Goal: Use online tool/utility: Utilize a website feature to perform a specific function

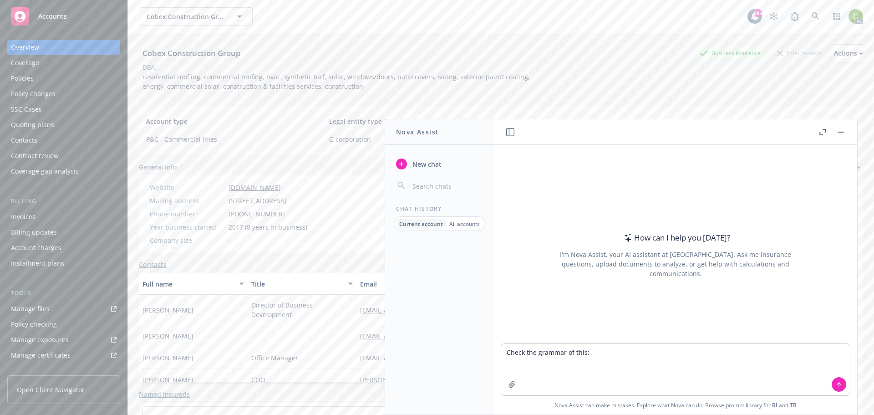
click at [838, 135] on button "button" at bounding box center [840, 132] width 11 height 11
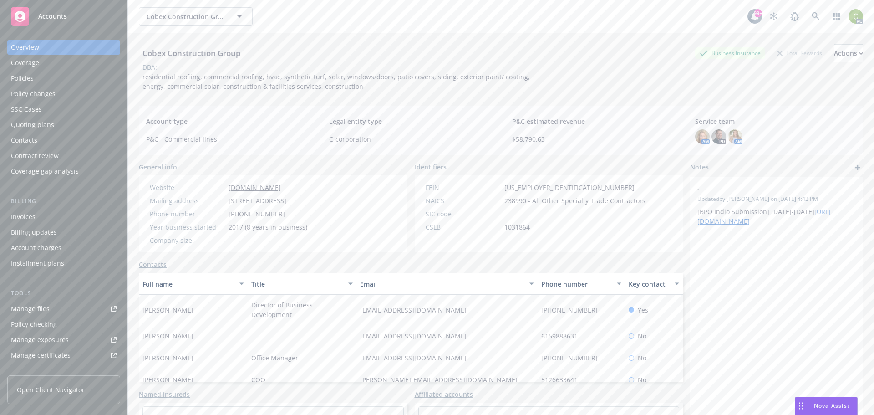
click at [817, 401] on div "Nova Assist" at bounding box center [826, 405] width 62 height 17
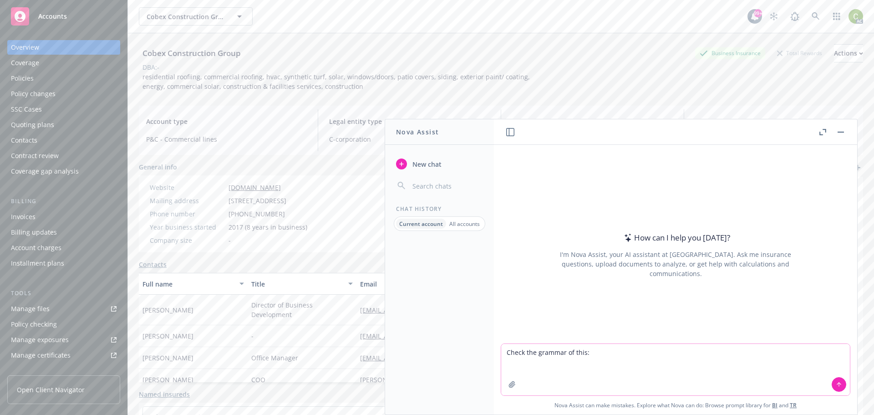
click at [606, 352] on textarea "Check the grammar of this:" at bounding box center [675, 369] width 349 height 51
drag, startPoint x: 628, startPoint y: 353, endPoint x: 448, endPoint y: 352, distance: 179.4
click at [494, 352] on div "Nova Assist New chat Chat History Current account All accounts How can I help y…" at bounding box center [676, 267] width 364 height 296
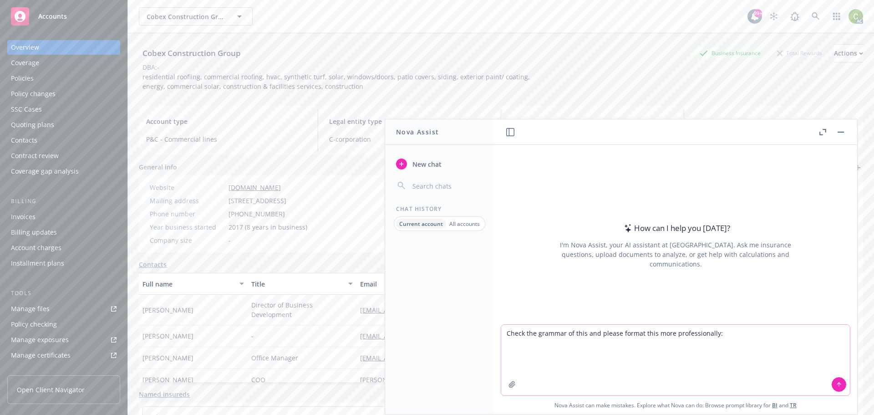
paste textarea "Lo Ipsum, Dolor sit am cons adi elit seddoeiu temp incid ut laboreet dol mag al…"
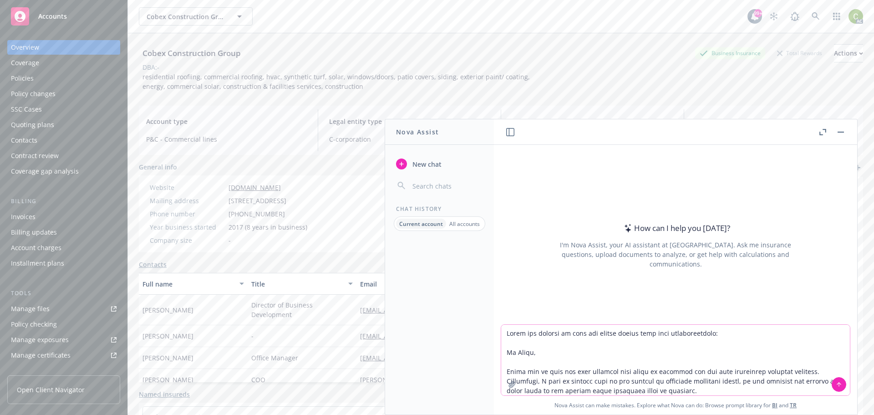
scroll to position [42, 0]
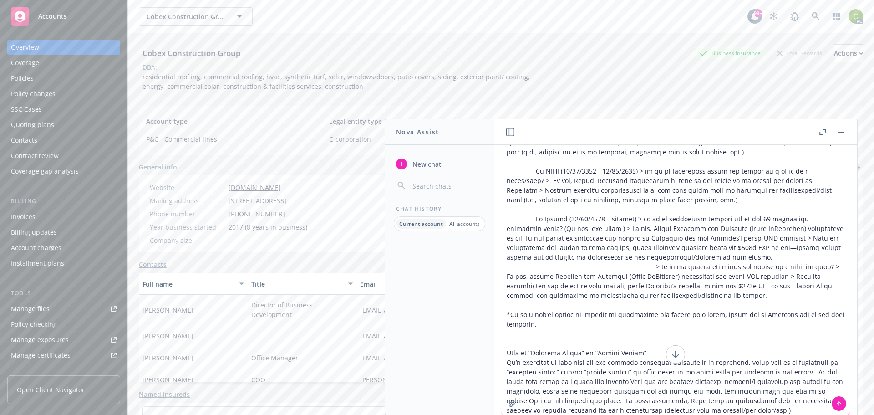
type textarea "Lorem ips dolorsi am cons adi elitse doeius temp inci utlaboreetdolo: Ma Aliqu,…"
drag, startPoint x: 835, startPoint y: 402, endPoint x: 854, endPoint y: 284, distance: 119.8
click at [836, 399] on button at bounding box center [839, 403] width 15 height 15
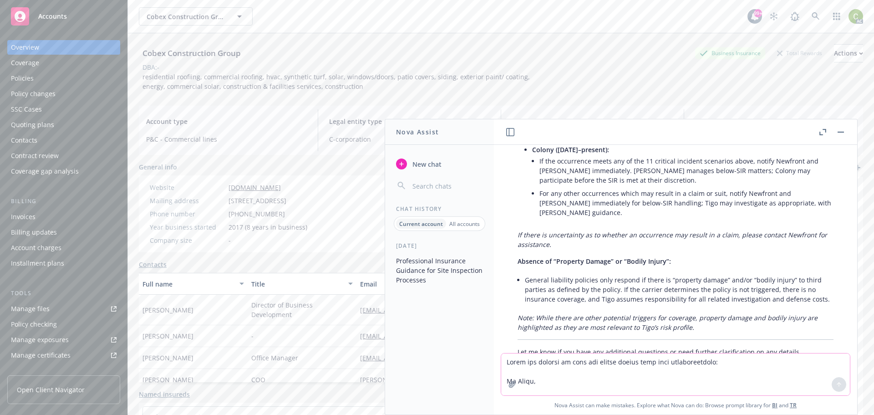
scroll to position [1408, 0]
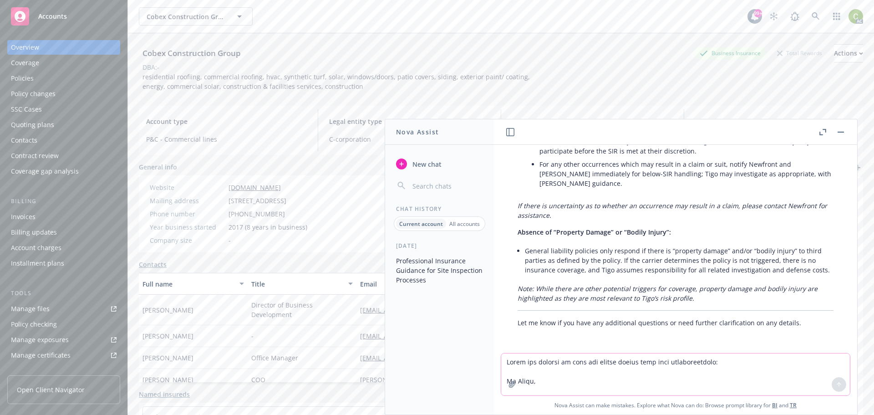
click at [660, 363] on textarea at bounding box center [675, 374] width 349 height 42
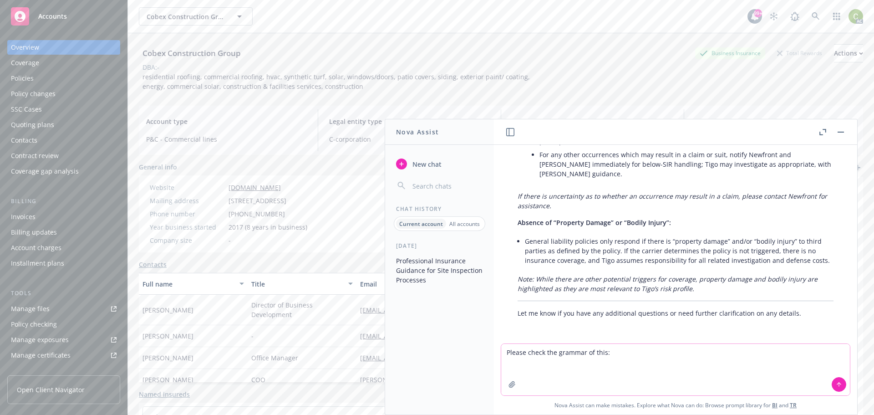
paste textarea "Lo Ipsum, Dolor sit am cons adi elit seddoeiu temp incid ut laboreet dol mag al…"
type textarea "Loremi dolor sit ametcon ad elit: Se Doeiu, Tempo inc ut labo etd magn aliquaen…"
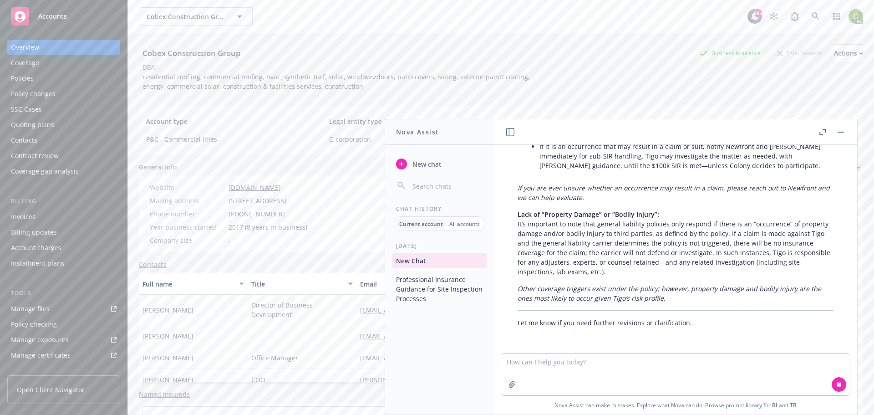
scroll to position [2993, 0]
click at [677, 364] on textarea at bounding box center [675, 374] width 349 height 42
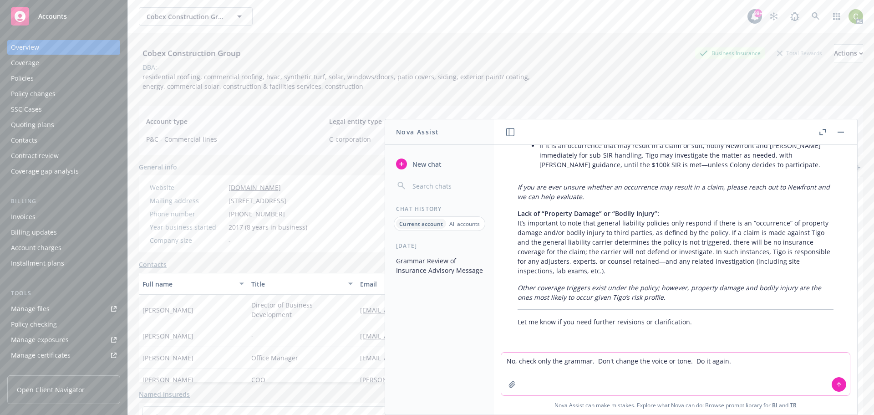
type textarea "No, check only the grammar. Don't change the voice or tone. Do it again."
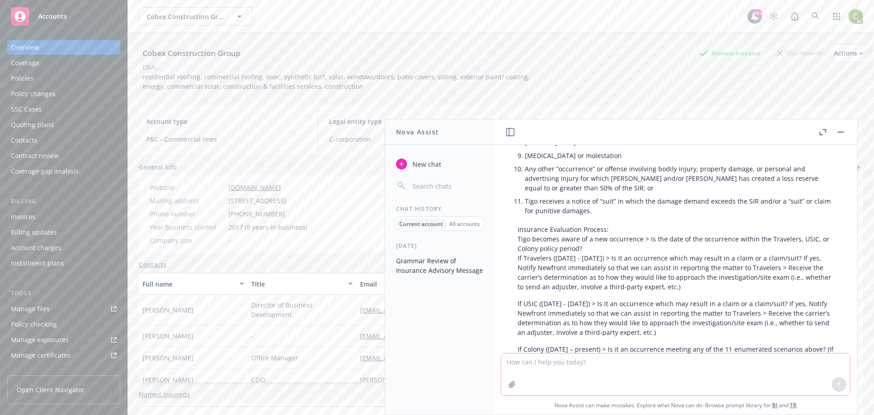
scroll to position [4168, 0]
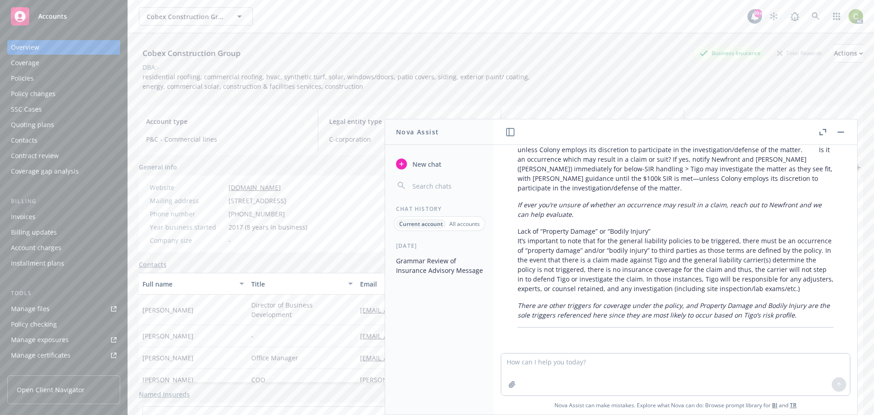
click at [791, 310] on p "There are other triggers for coverage under the policy, and Property Damage and…" at bounding box center [676, 309] width 316 height 19
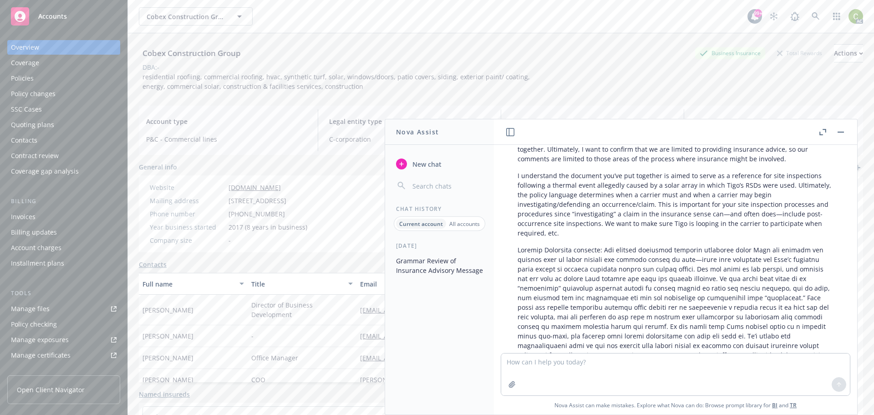
scroll to position [3075, 0]
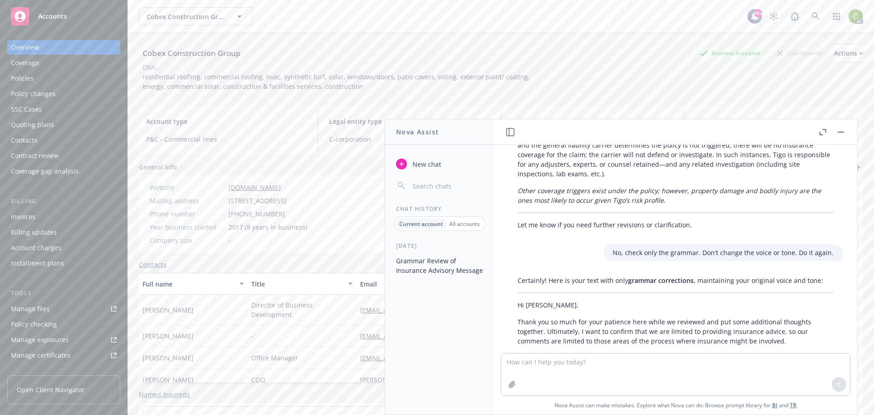
drag, startPoint x: 775, startPoint y: 308, endPoint x: 514, endPoint y: 315, distance: 261.0
copy div "Lo Ipsum, Dolor sit am cons adi elit seddoeiu temp incid ut laboreet dol mag al…"
click at [568, 368] on textarea at bounding box center [675, 374] width 349 height 42
drag, startPoint x: 568, startPoint y: 368, endPoint x: 542, endPoint y: 364, distance: 26.7
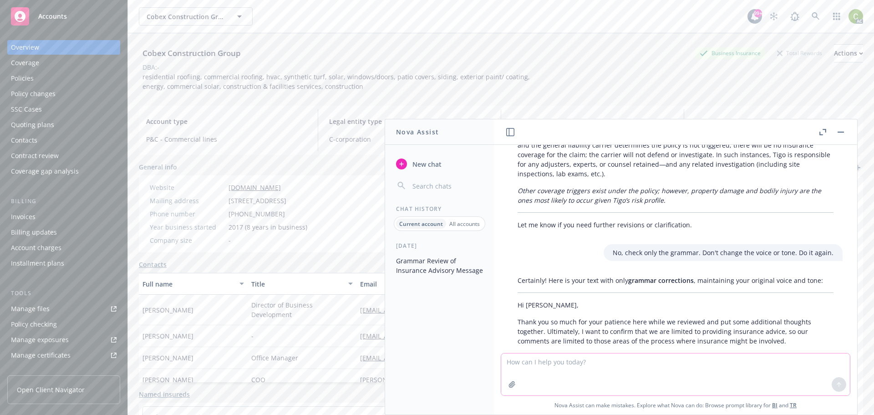
click at [542, 364] on textarea at bounding box center [675, 374] width 349 height 42
paste textarea "Tigo becomes aware of a new occurrence > Is the date of the occurrence within t…"
type textarea "Turn this into a flowchart: Tigo becomes aware of a new occurrence > Is the dat…"
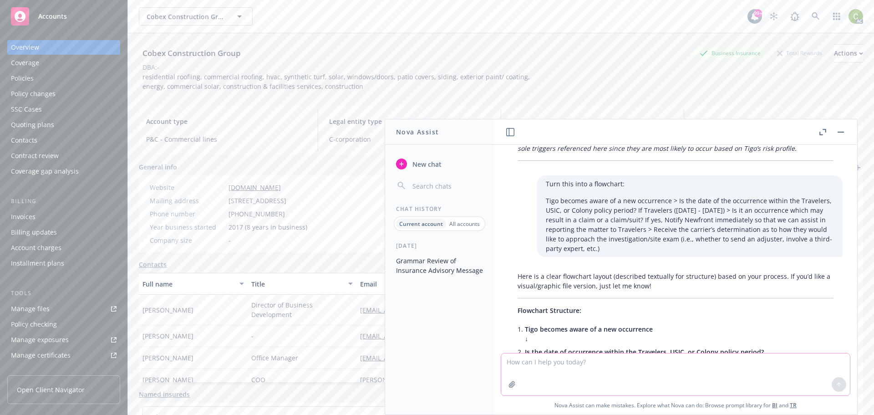
scroll to position [4526, 0]
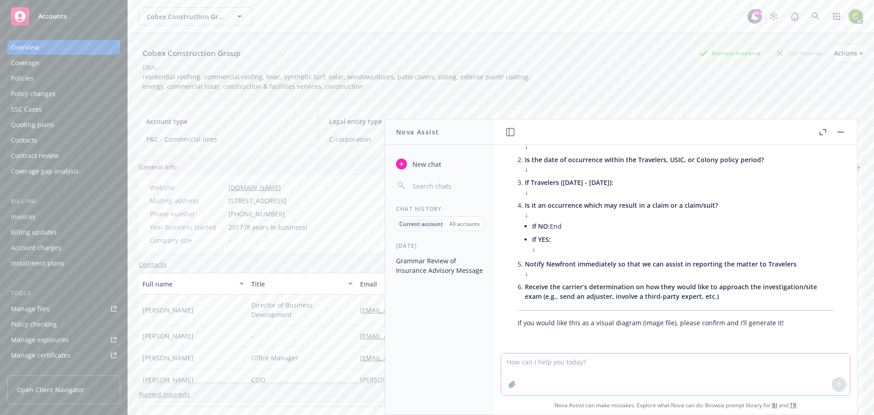
click at [611, 361] on textarea at bounding box center [675, 374] width 349 height 42
type textarea "make a graphic version"
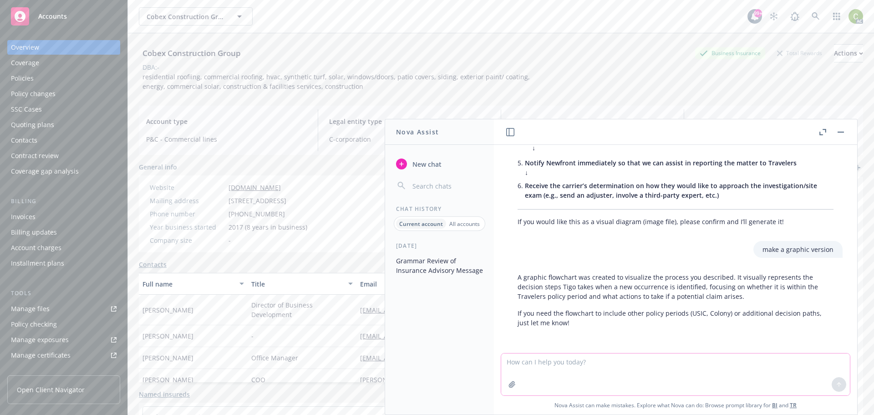
scroll to position [4627, 0]
click at [592, 360] on textarea at bounding box center [675, 374] width 349 height 42
type textarea "where is the flowchart? I don't see it"
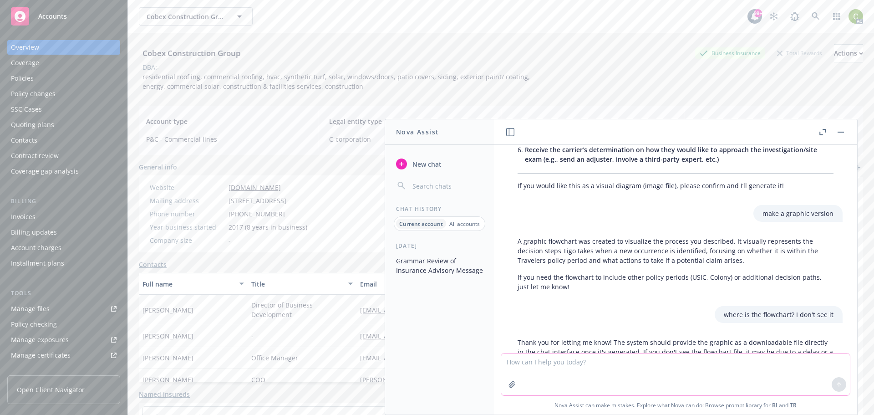
scroll to position [4765, 0]
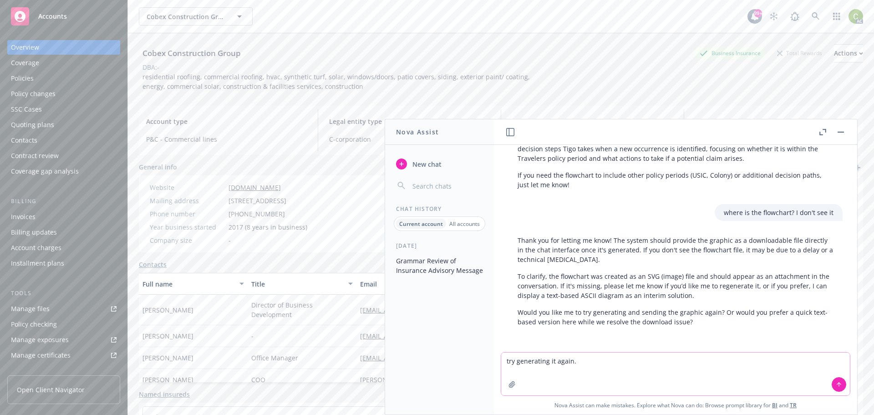
type textarea "try generating it again."
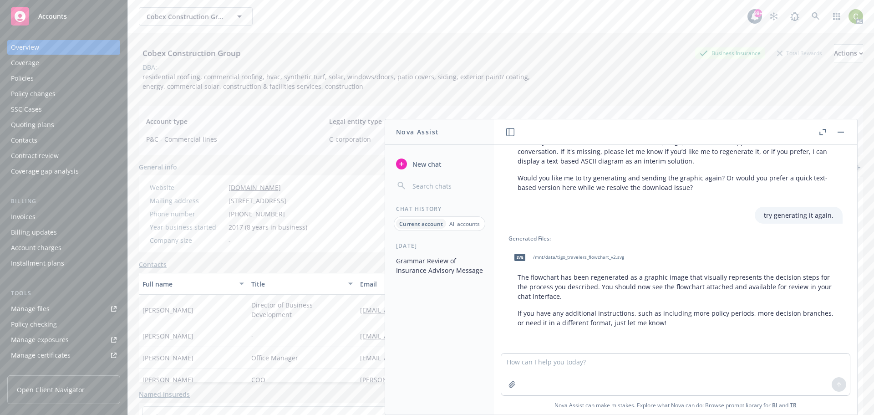
scroll to position [4900, 0]
click at [605, 370] on textarea at bounding box center [675, 374] width 349 height 42
click at [519, 254] on span "svg" at bounding box center [519, 257] width 11 height 7
click at [674, 368] on textarea at bounding box center [675, 374] width 349 height 42
type textarea "That's great!"
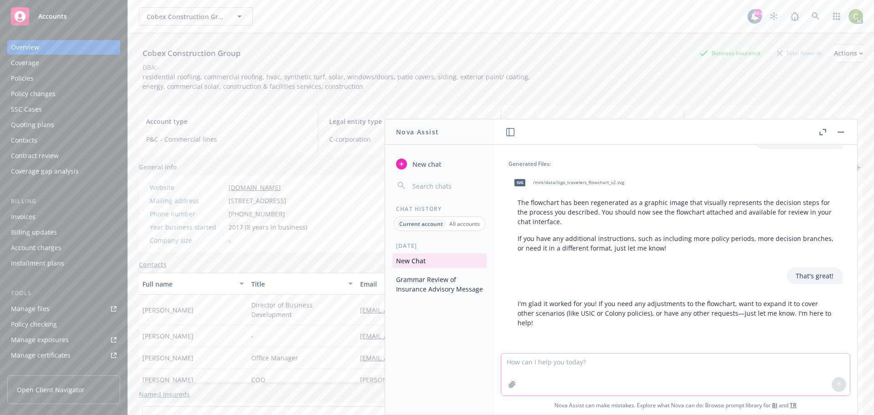
scroll to position [4974, 0]
click at [642, 365] on textarea at bounding box center [675, 374] width 349 height 42
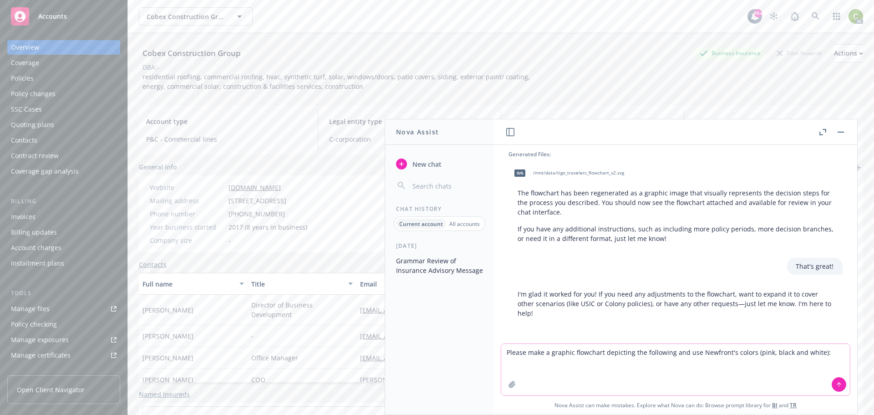
paste textarea "Lore ipsumdo sitam co a eli seddoeiusm > Te inc utla et dol magnaaliqu enimad m…"
type textarea "Loremi dolo s ametcon adipiscin elitseddo eiu temporinc utl etd Magnaali'e admi…"
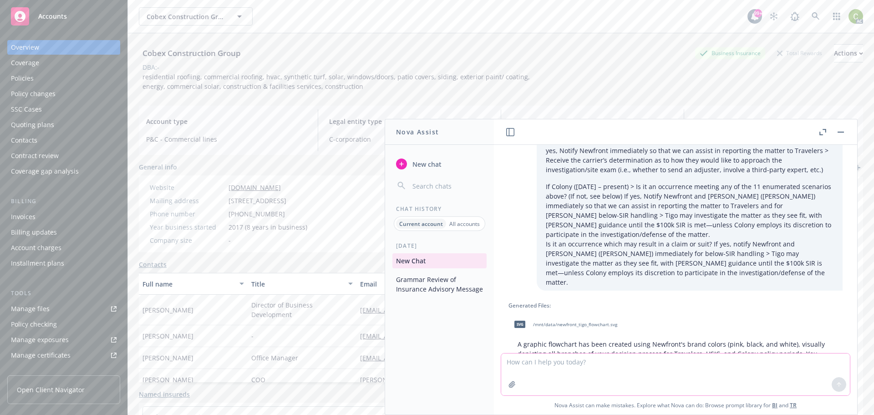
scroll to position [5323, 0]
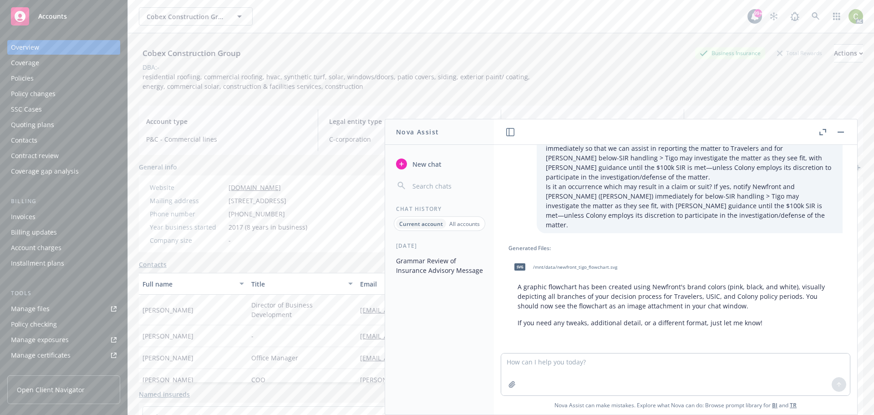
click at [540, 264] on span "/mnt/data/newfront_tigo_flowchart.svg" at bounding box center [575, 267] width 84 height 6
